Goal: Transaction & Acquisition: Register for event/course

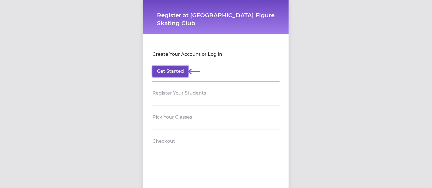
click at [163, 73] on button "Get Started" at bounding box center [170, 71] width 36 height 11
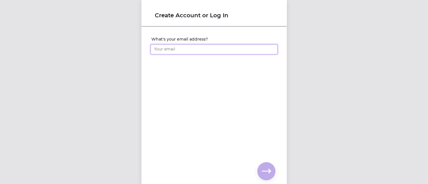
click at [166, 45] on input "What's your email address?" at bounding box center [213, 49] width 127 height 10
type input "[EMAIL_ADDRESS][DOMAIN_NAME]"
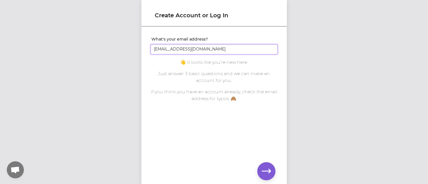
scroll to position [4, 0]
click at [262, 168] on icon "button" at bounding box center [266, 171] width 9 height 9
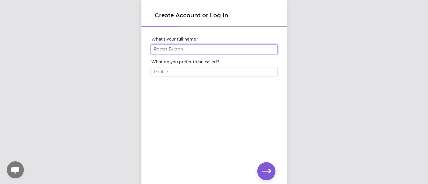
click at [222, 50] on input "What's your full name?" at bounding box center [213, 49] width 127 height 10
type input "[PERSON_NAME]"
click at [270, 174] on icon "button" at bounding box center [266, 171] width 9 height 9
click at [168, 51] on input "What's your phone number?" at bounding box center [213, 49] width 127 height 10
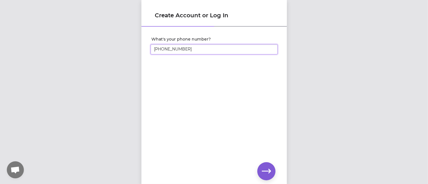
scroll to position [4, 0]
type input "[PHONE_NUMBER]"
click at [270, 173] on icon "button" at bounding box center [266, 171] width 9 height 9
click at [270, 173] on button "button" at bounding box center [266, 171] width 18 height 18
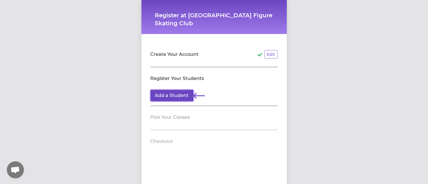
click at [157, 98] on button "Add a Student" at bounding box center [171, 95] width 43 height 11
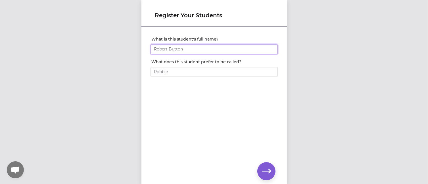
click at [182, 51] on input "What is this student's full name?" at bounding box center [213, 49] width 127 height 10
type input "[PERSON_NAME]"
click at [273, 173] on button "button" at bounding box center [266, 171] width 18 height 18
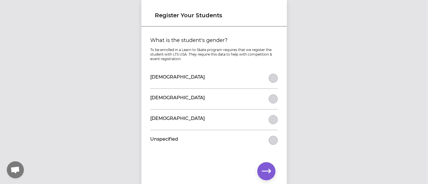
click at [274, 95] on div "[DEMOGRAPHIC_DATA]" at bounding box center [213, 99] width 127 height 20
click at [271, 100] on button "What is the student's gender?" at bounding box center [272, 98] width 9 height 9
click at [266, 171] on icon "button" at bounding box center [266, 171] width 9 height 4
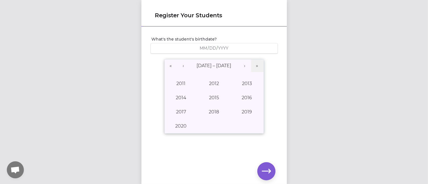
click at [197, 45] on div "/ /" at bounding box center [213, 48] width 127 height 10
click at [229, 47] on div "/ /" at bounding box center [214, 48] width 120 height 5
click at [196, 49] on div "/ /" at bounding box center [214, 48] width 120 height 5
click at [245, 91] on button "2016" at bounding box center [246, 98] width 33 height 14
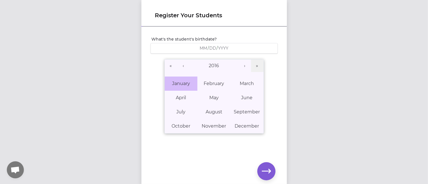
click at [187, 81] on abbr "January" at bounding box center [181, 83] width 18 height 5
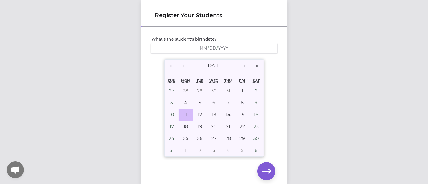
click at [180, 110] on button "11" at bounding box center [185, 115] width 14 height 12
type input "[DATE]"
type input "1"
type input "11"
type input "2016"
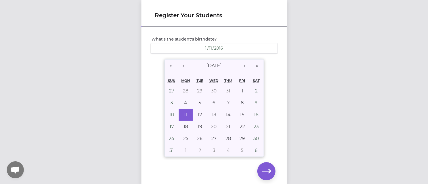
click at [125, 93] on div "Register Your Students What's the student's birthdate? [DEMOGRAPHIC_DATA] [DEMO…" at bounding box center [214, 92] width 428 height 184
click at [267, 59] on div "« ‹ [DATE] › » [PERSON_NAME] Wed Thu Fri Sat 27 28 29 30 31 1 2 3 4 5 6 7 8 9 1…" at bounding box center [213, 108] width 127 height 100
click at [268, 172] on icon "button" at bounding box center [266, 171] width 9 height 9
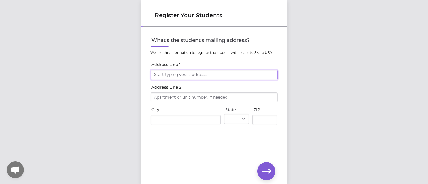
click at [156, 74] on input "Address Line 1" at bounding box center [213, 75] width 127 height 10
type input "[STREET_ADDRESS][PERSON_NAME]"
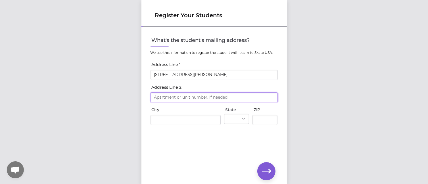
type input "[STREET_ADDRESS][PERSON_NAME]"
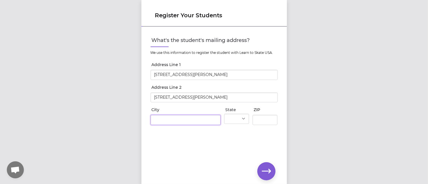
type input "[GEOGRAPHIC_DATA]"
select select "WA"
type input "99208"
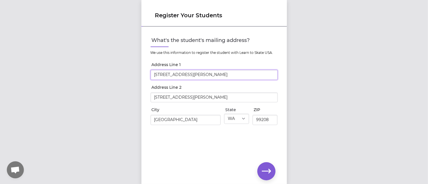
scroll to position [4, 0]
click at [265, 170] on icon "button" at bounding box center [266, 171] width 9 height 9
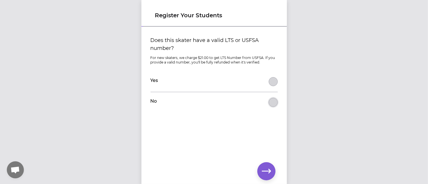
click at [269, 103] on button "Does this skater have a valid LTS or USFSA number?" at bounding box center [272, 102] width 9 height 9
click at [264, 170] on icon "button" at bounding box center [266, 171] width 9 height 9
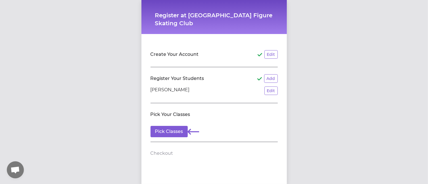
scroll to position [4, 0]
click at [171, 129] on button "Pick Classes" at bounding box center [168, 131] width 37 height 11
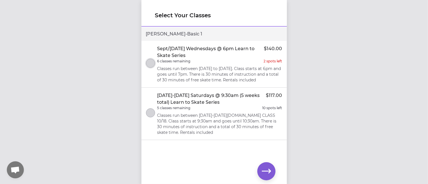
click at [152, 65] on button "select class" at bounding box center [150, 63] width 9 height 9
click at [267, 173] on icon "button" at bounding box center [266, 171] width 9 height 9
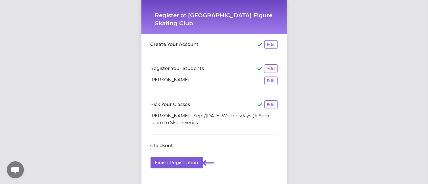
scroll to position [15, 0]
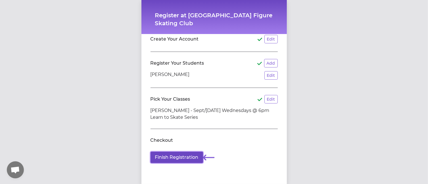
click at [182, 153] on button "Finish Registration" at bounding box center [176, 157] width 52 height 11
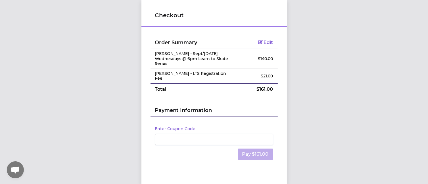
scroll to position [4, 0]
click at [257, 149] on button "Pay $161.00" at bounding box center [254, 154] width 35 height 11
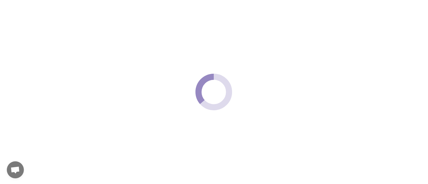
scroll to position [0, 0]
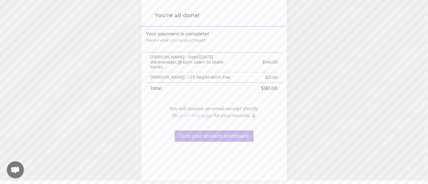
scroll to position [4, 0]
click at [197, 134] on button "Go to your student dashboard" at bounding box center [214, 135] width 79 height 11
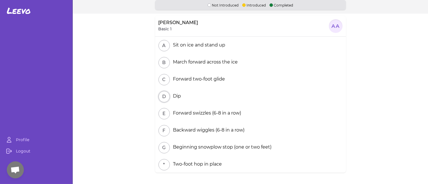
click at [163, 99] on button "D" at bounding box center [163, 96] width 11 height 11
click at [164, 96] on button "D" at bounding box center [163, 96] width 11 height 11
